Goal: Check status: Check status

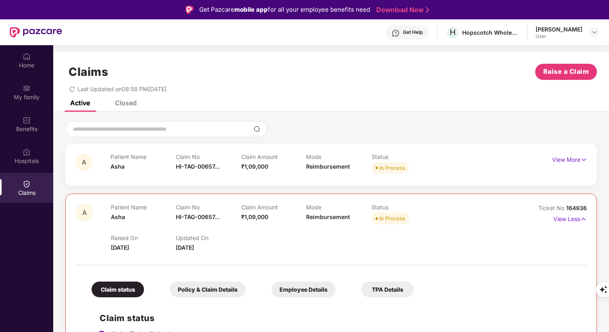
scroll to position [28, 0]
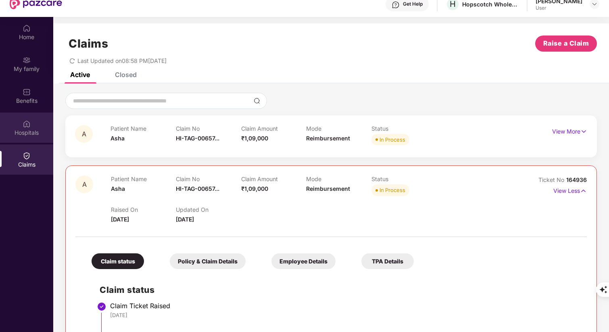
click at [29, 136] on div "Hospitals" at bounding box center [26, 133] width 53 height 8
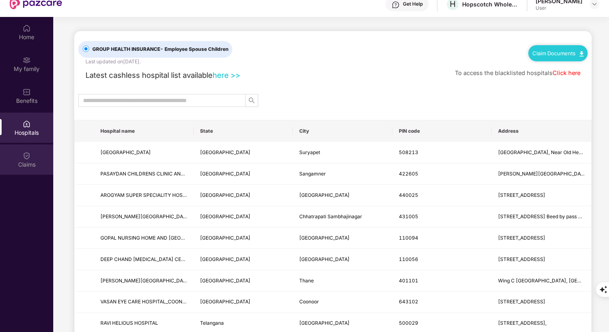
click at [28, 157] on img at bounding box center [27, 156] width 8 height 8
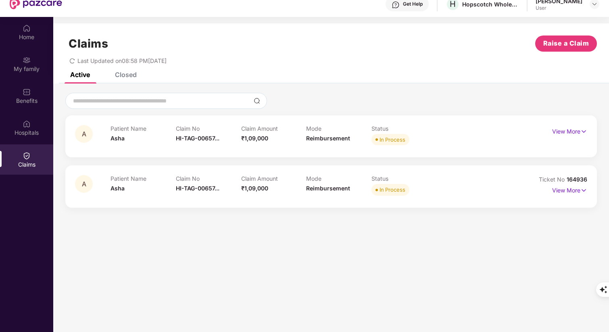
click at [374, 86] on div "A Patient Name Asha Claim No HI-TAG-00657... Claim Amount ₹1,09,000 Mode Reimbu…" at bounding box center [331, 150] width 556 height 132
click at [584, 192] on img at bounding box center [584, 190] width 7 height 9
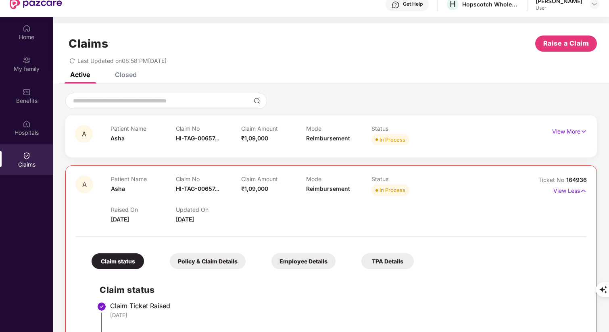
click at [383, 63] on div "Last Updated on 08:58 PM, 28 Aug 2025" at bounding box center [331, 58] width 532 height 13
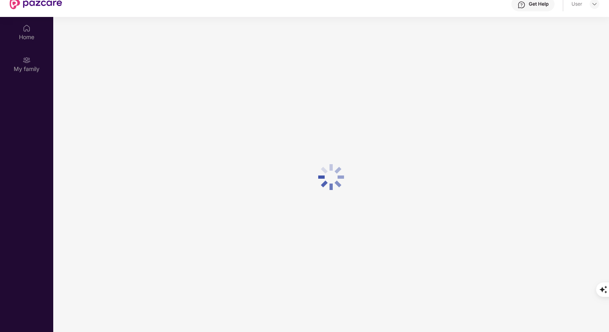
scroll to position [28, 0]
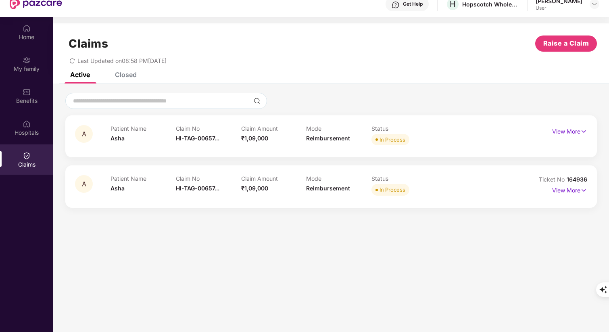
click at [585, 190] on img at bounding box center [584, 190] width 7 height 9
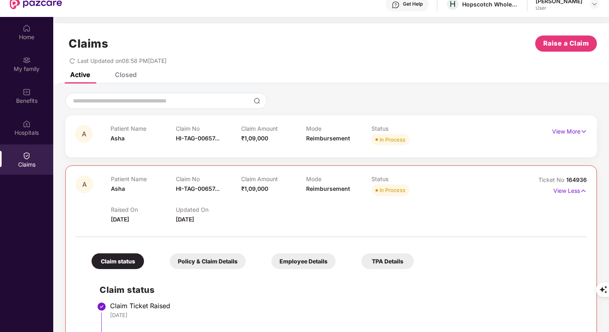
scroll to position [171, 0]
